Goal: Check status: Check status

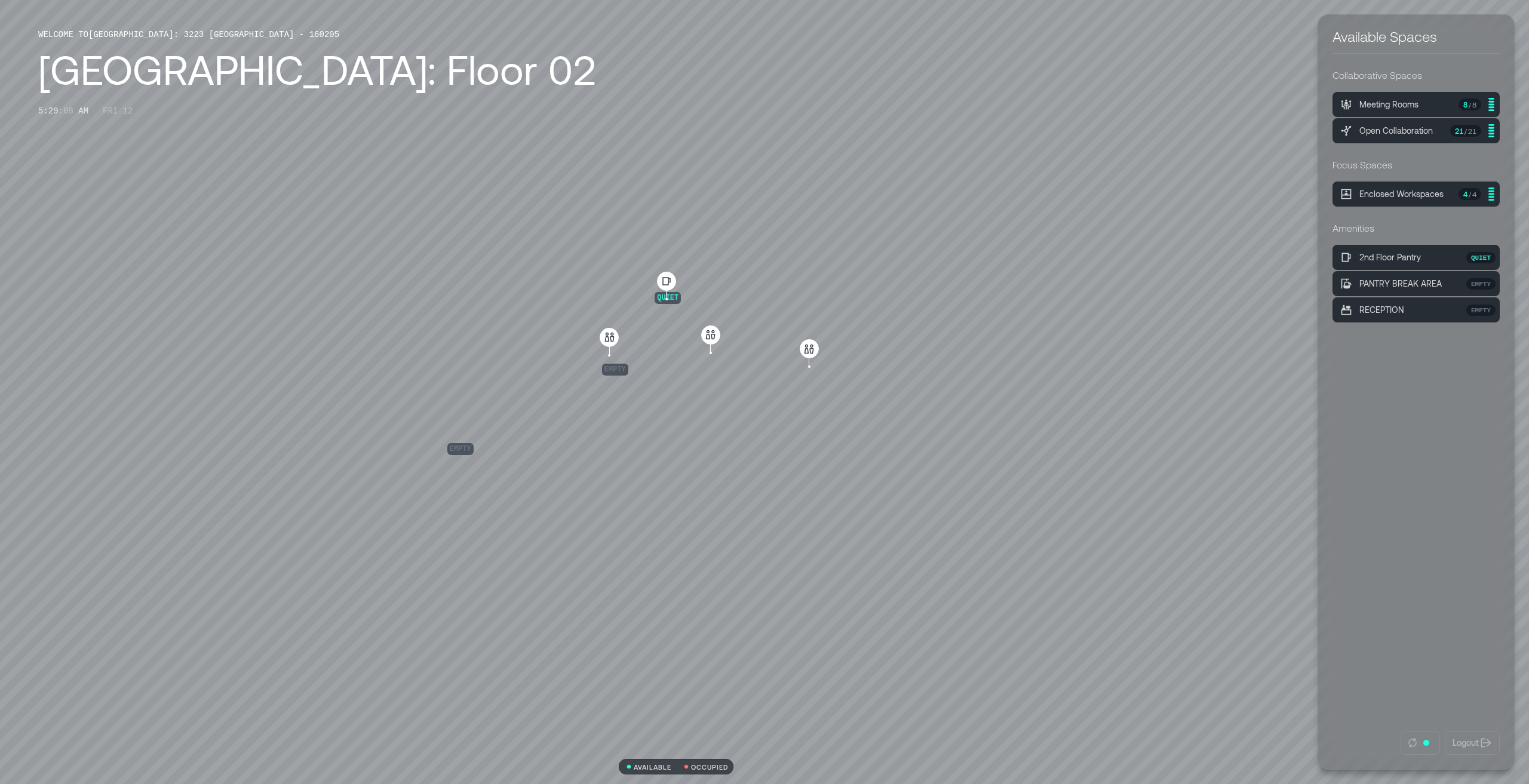
click at [338, 613] on div "quiet empty empty" at bounding box center [677, 392] width 1706 height 784
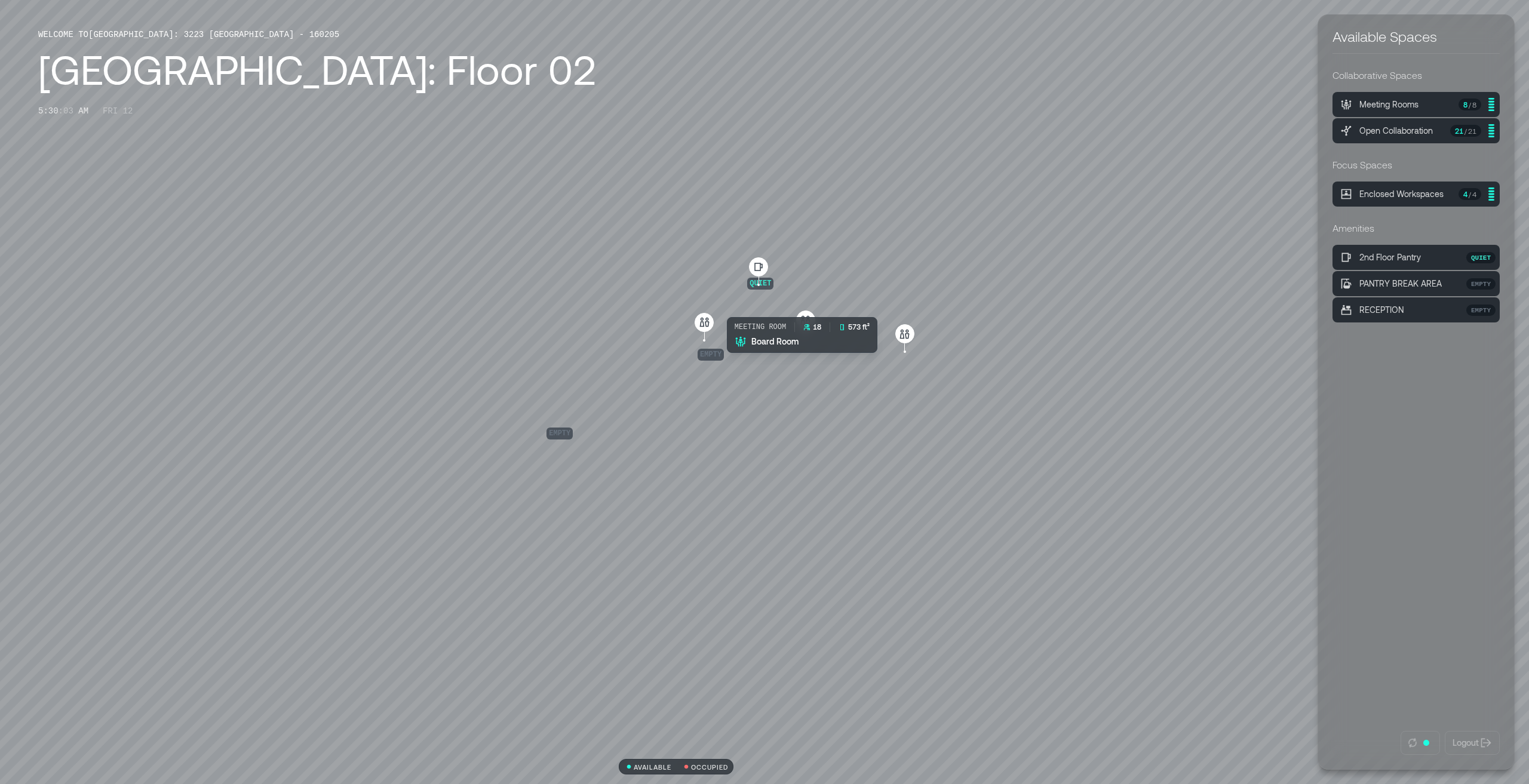
click at [740, 369] on div "quiet empty empty" at bounding box center [677, 392] width 1706 height 784
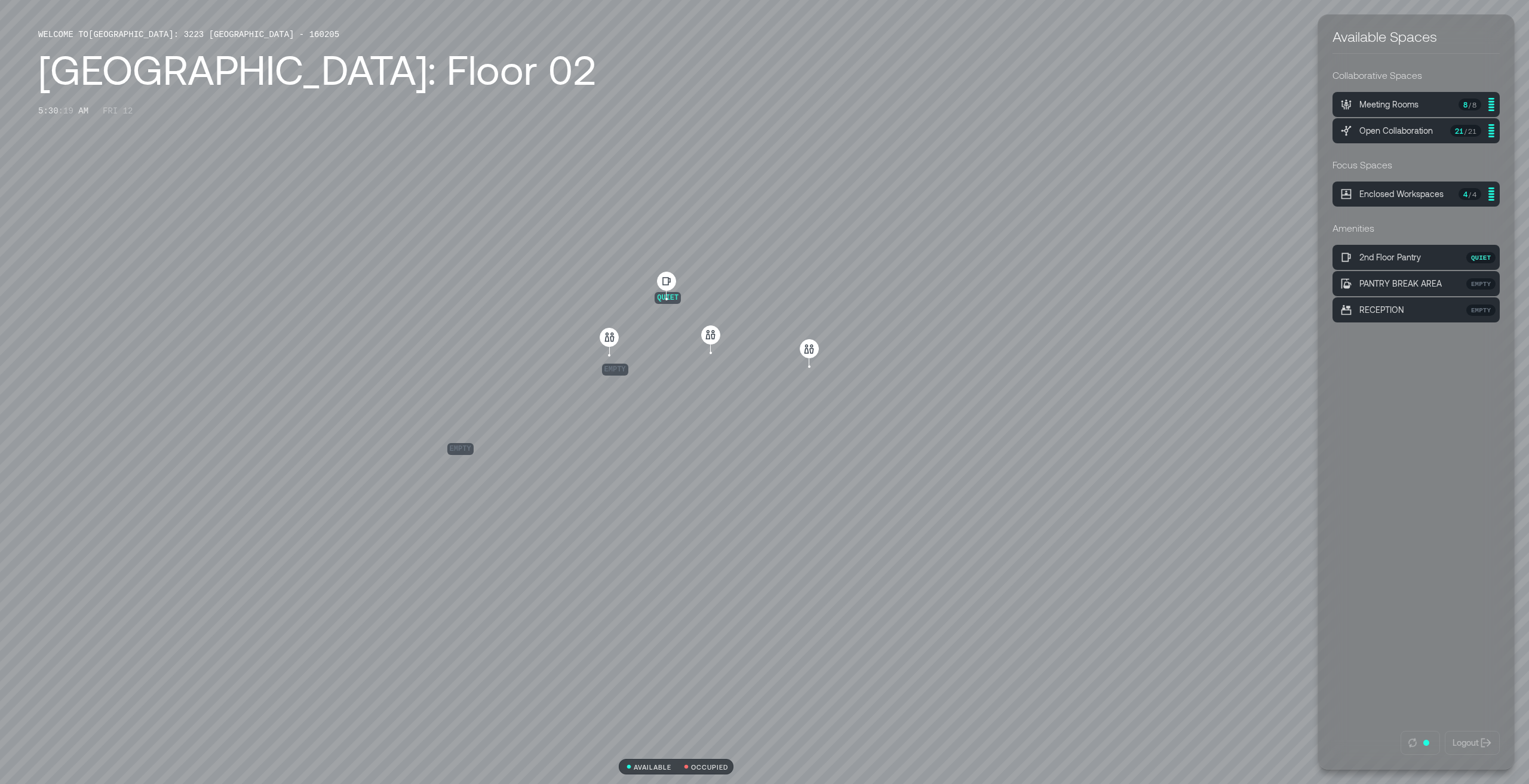
click at [763, 516] on div "quiet empty empty" at bounding box center [677, 392] width 1706 height 784
click at [763, 688] on div "quiet empty empty" at bounding box center [677, 392] width 1706 height 784
click at [763, 229] on div "quiet empty empty" at bounding box center [677, 392] width 1706 height 784
click at [763, 217] on div "quiet empty empty" at bounding box center [677, 392] width 1706 height 784
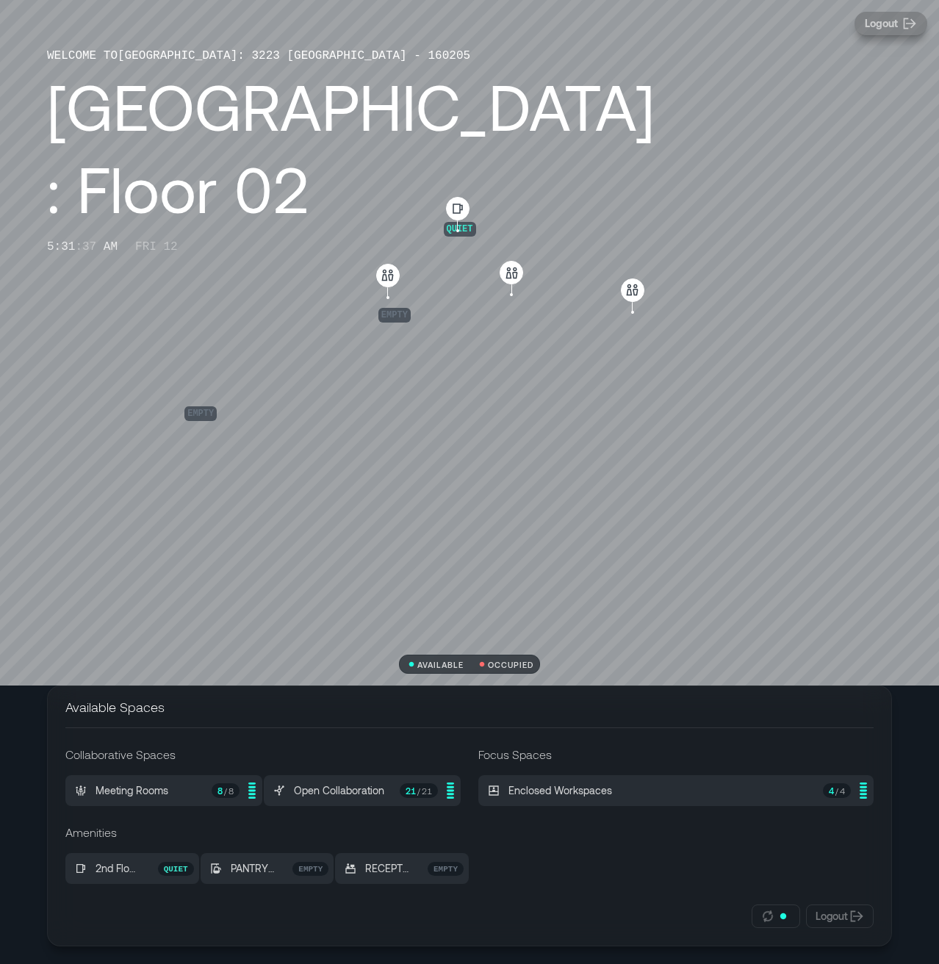
drag, startPoint x: 322, startPoint y: 267, endPoint x: 372, endPoint y: 269, distance: 50.0
click at [322, 267] on div "quiet empty empty" at bounding box center [469, 342] width 939 height 685
click at [62, 289] on div "quiet empty empty" at bounding box center [469, 342] width 939 height 685
